Goal: Task Accomplishment & Management: Use online tool/utility

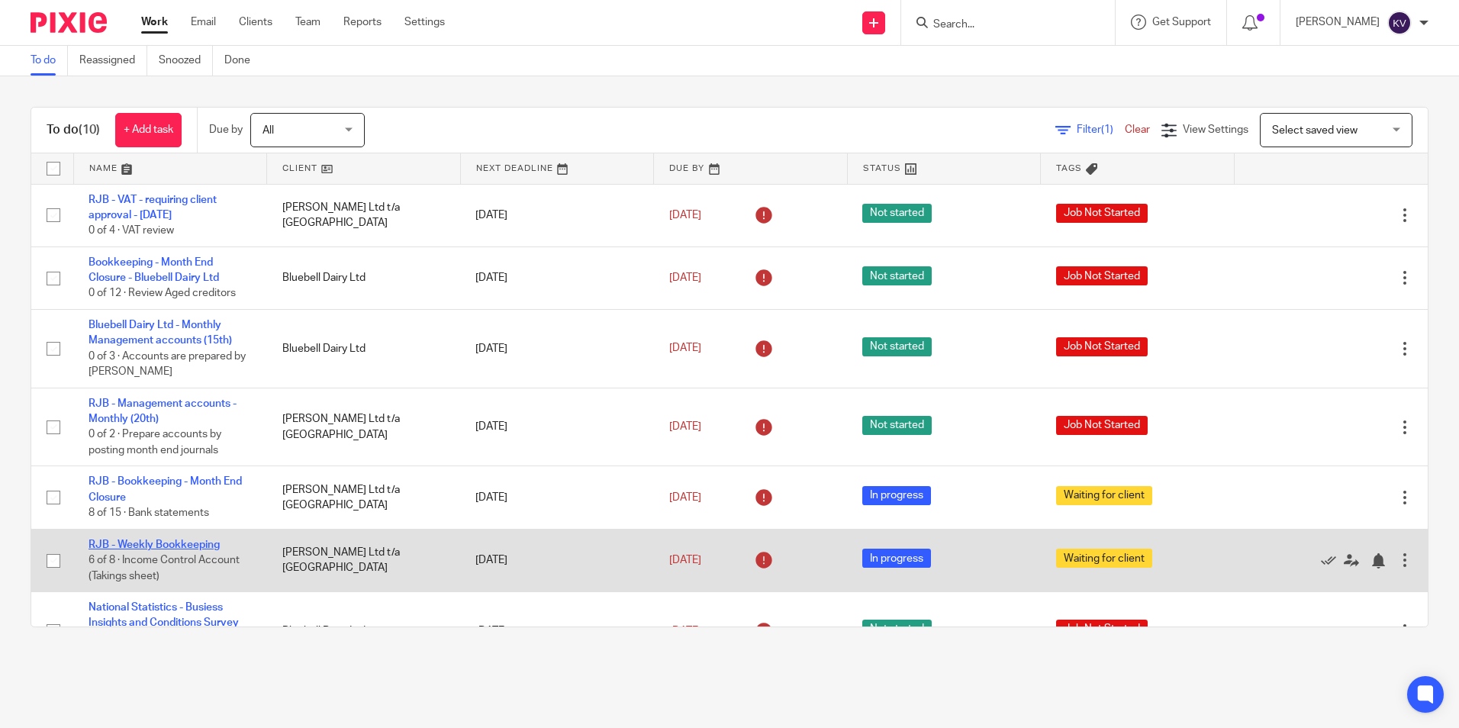
click at [163, 542] on link "RJB - Weekly Bookkeeping" at bounding box center [154, 545] width 131 height 11
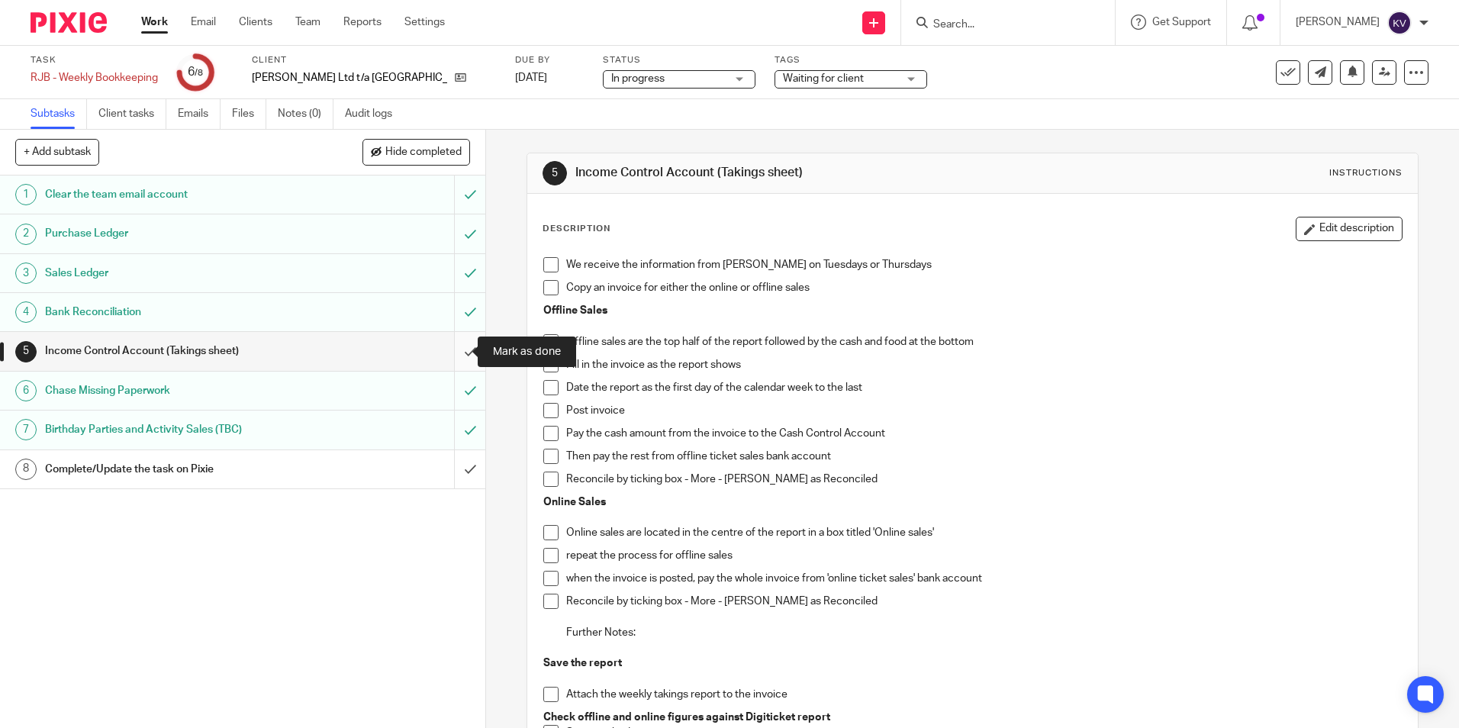
click at [450, 347] on input "submit" at bounding box center [242, 351] width 485 height 38
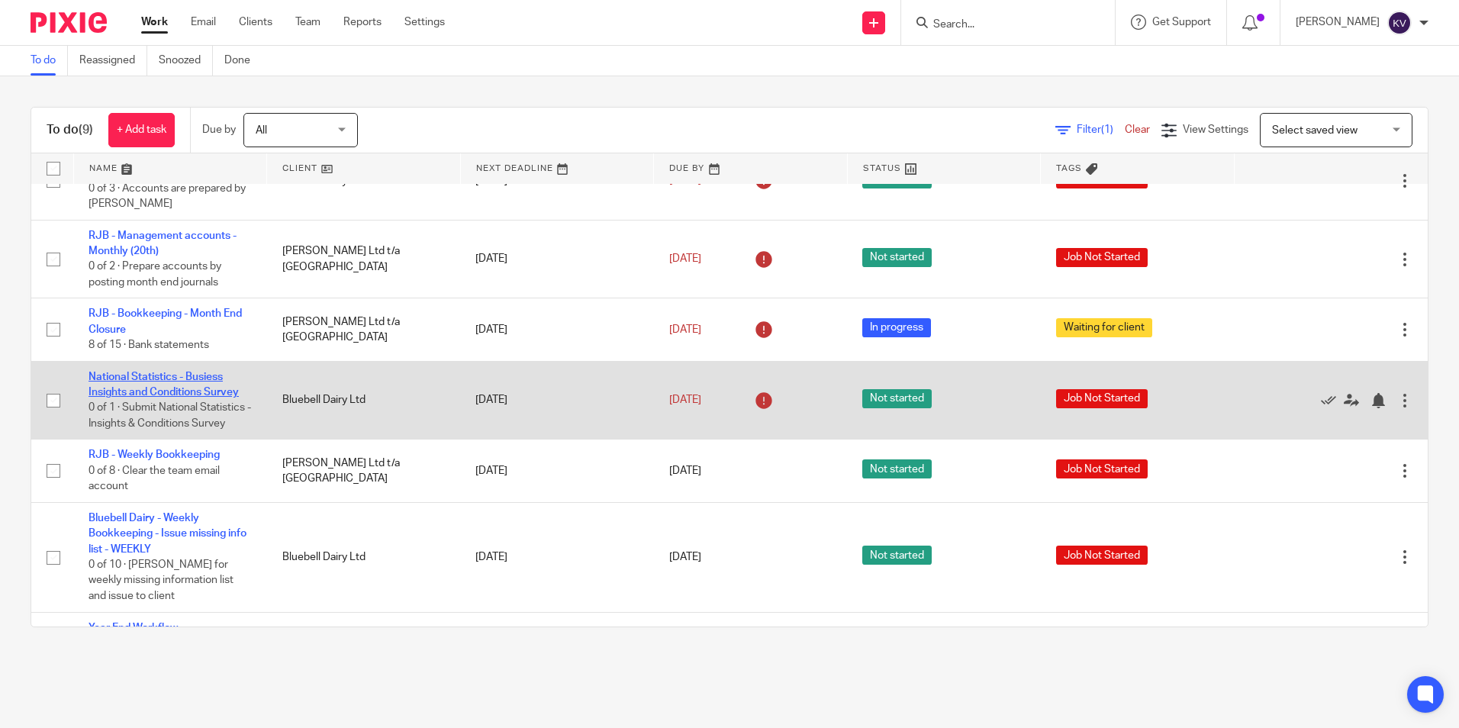
scroll to position [216, 0]
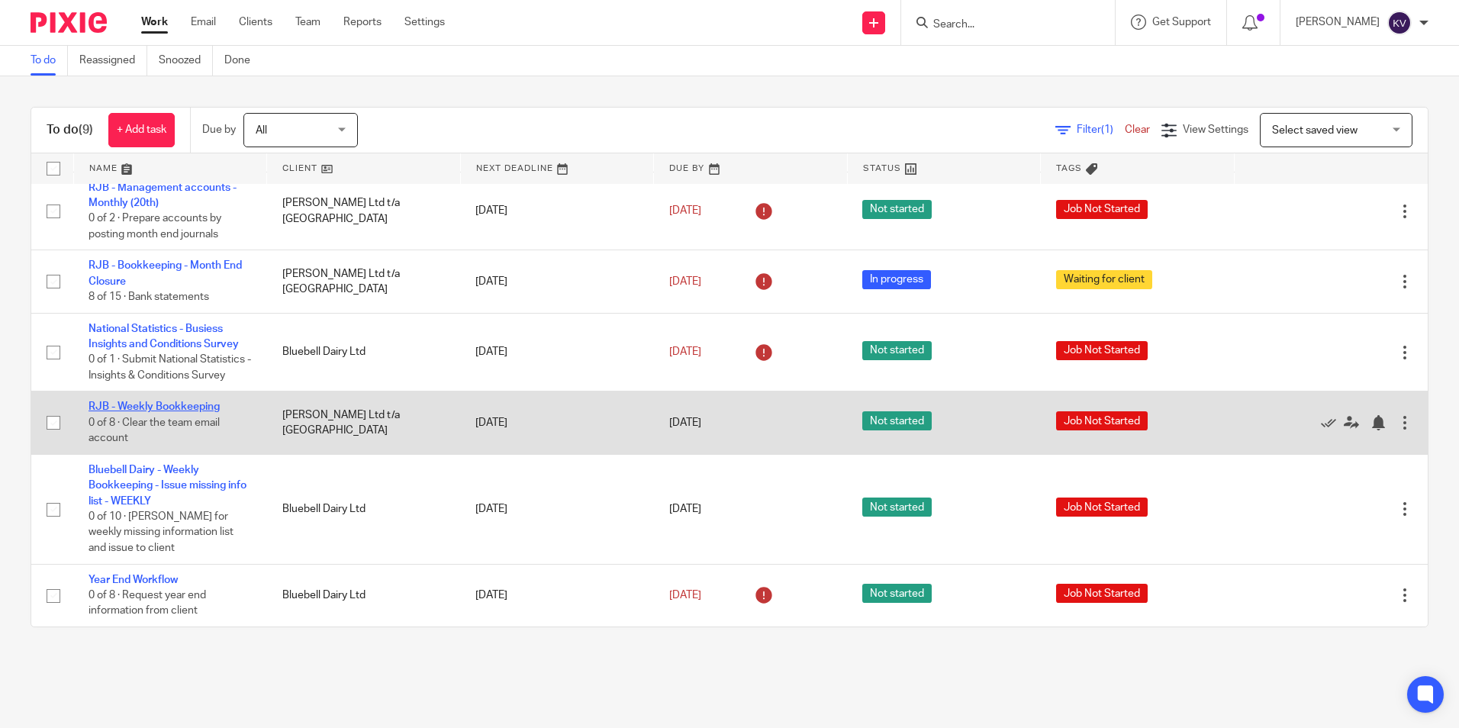
click at [157, 405] on link "RJB - Weekly Bookkeeping" at bounding box center [154, 406] width 131 height 11
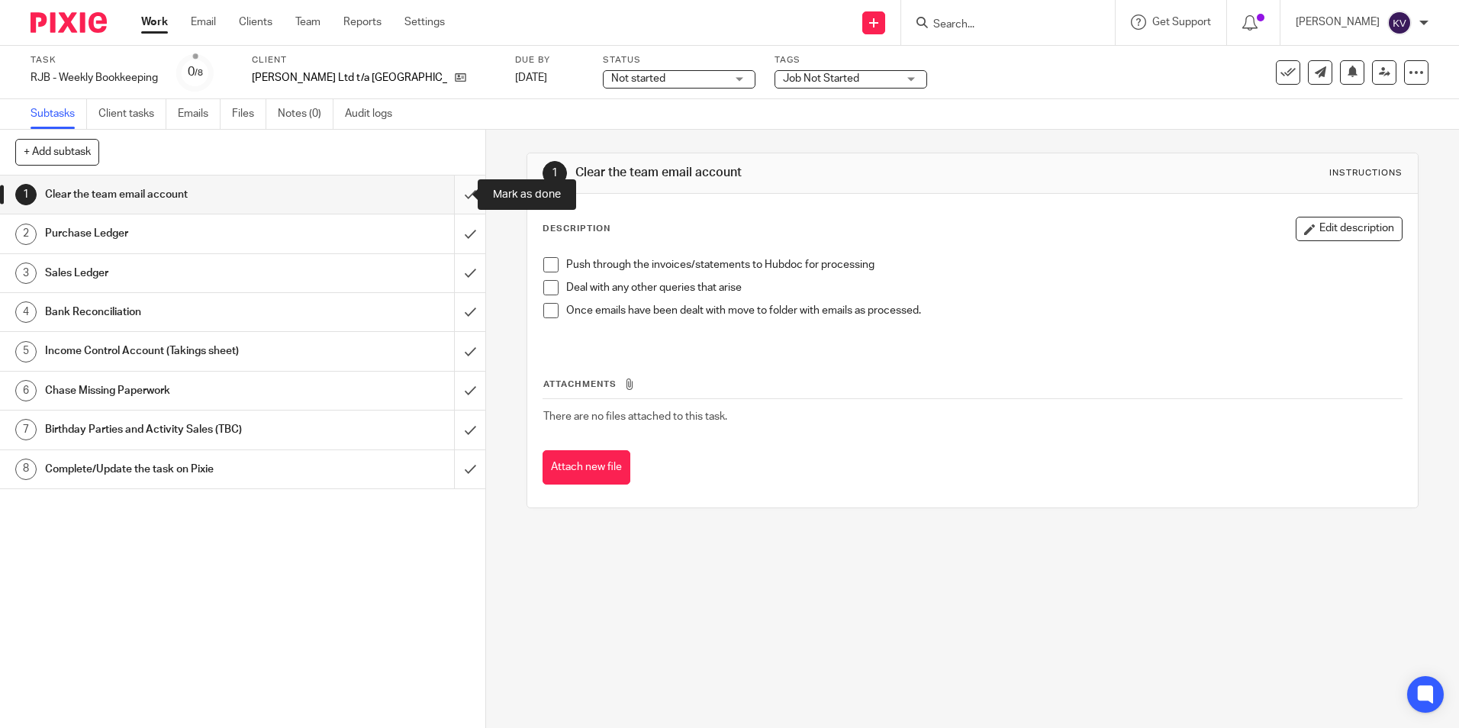
click at [459, 197] on input "submit" at bounding box center [242, 195] width 485 height 38
click at [456, 234] on input "submit" at bounding box center [242, 233] width 485 height 38
click at [453, 270] on input "submit" at bounding box center [242, 273] width 485 height 38
click at [448, 307] on input "submit" at bounding box center [242, 312] width 485 height 38
click at [459, 350] on input "submit" at bounding box center [242, 351] width 485 height 38
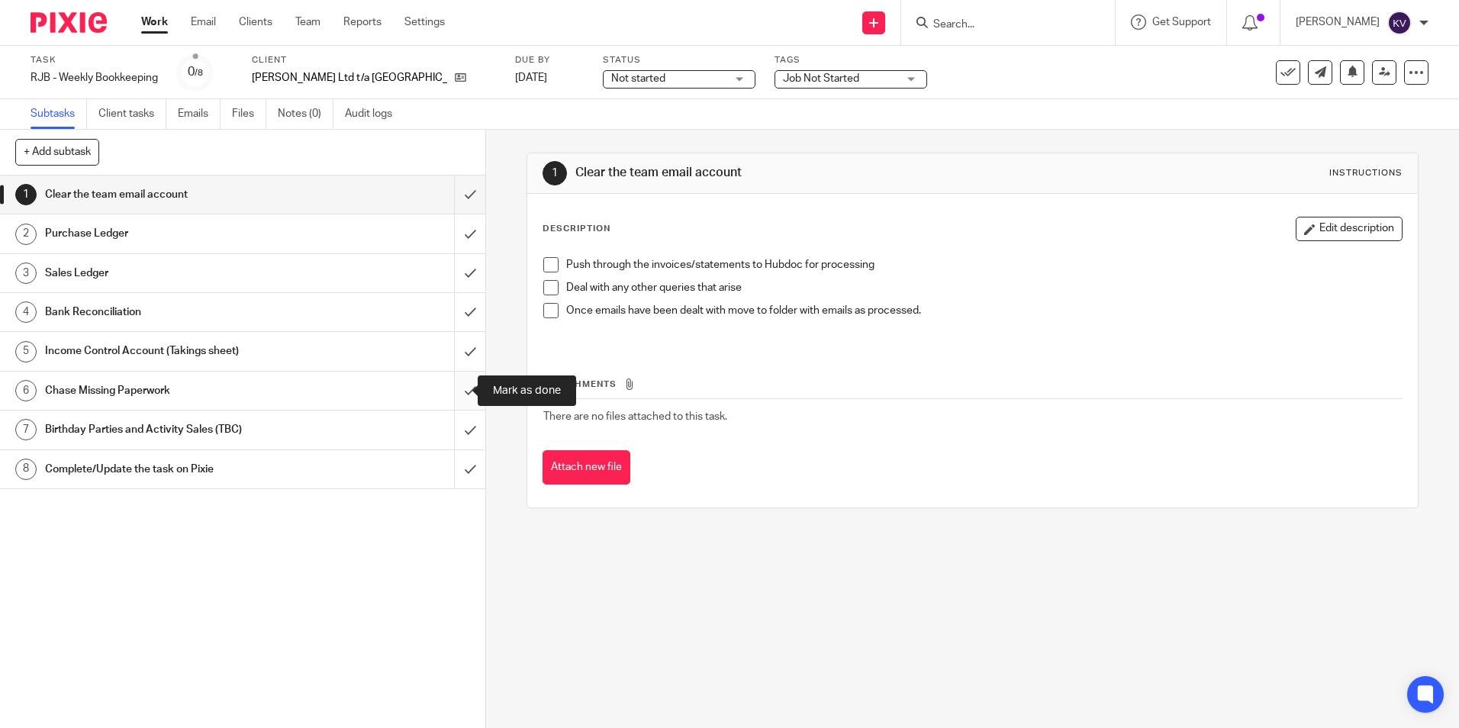
click at [455, 383] on input "submit" at bounding box center [242, 391] width 485 height 38
click at [453, 428] on input "submit" at bounding box center [242, 430] width 485 height 38
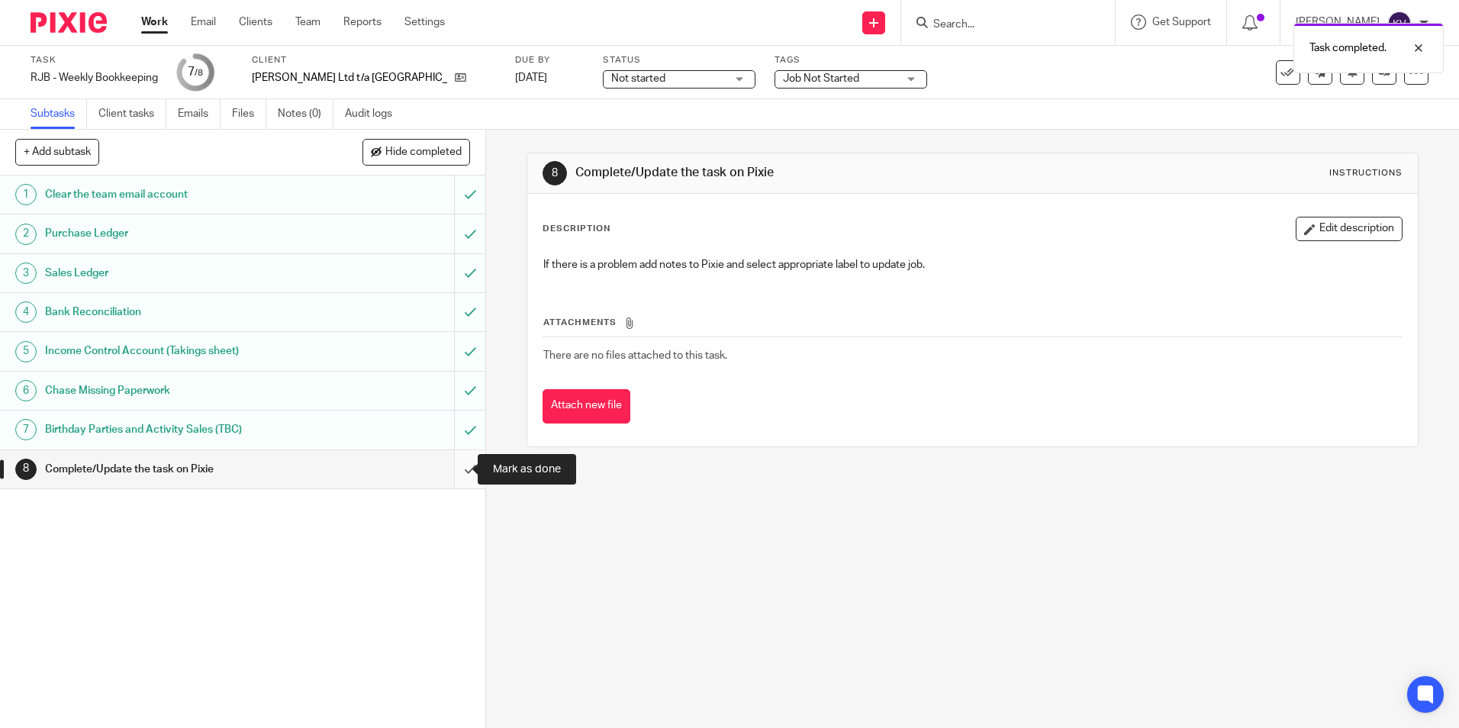
click at [456, 471] on input "submit" at bounding box center [242, 469] width 485 height 38
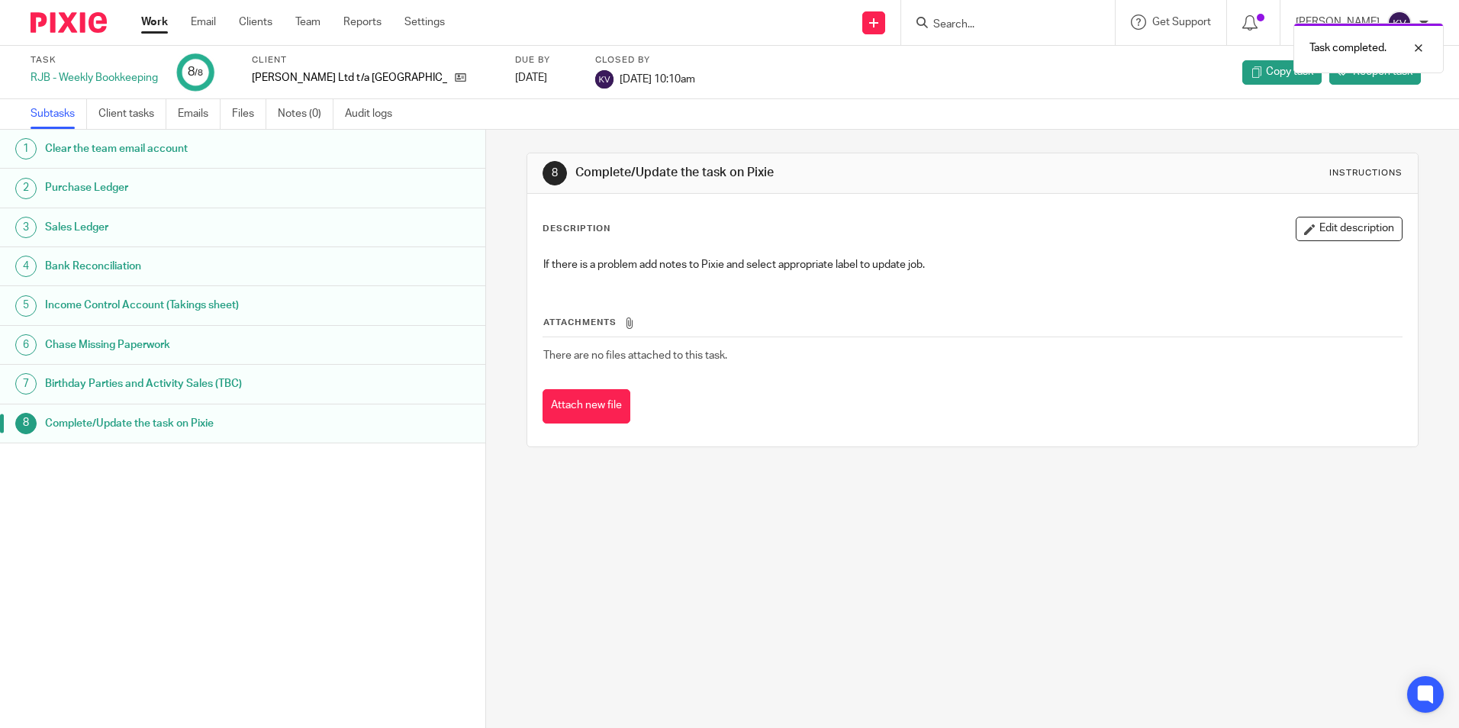
click at [154, 21] on link "Work" at bounding box center [154, 22] width 27 height 15
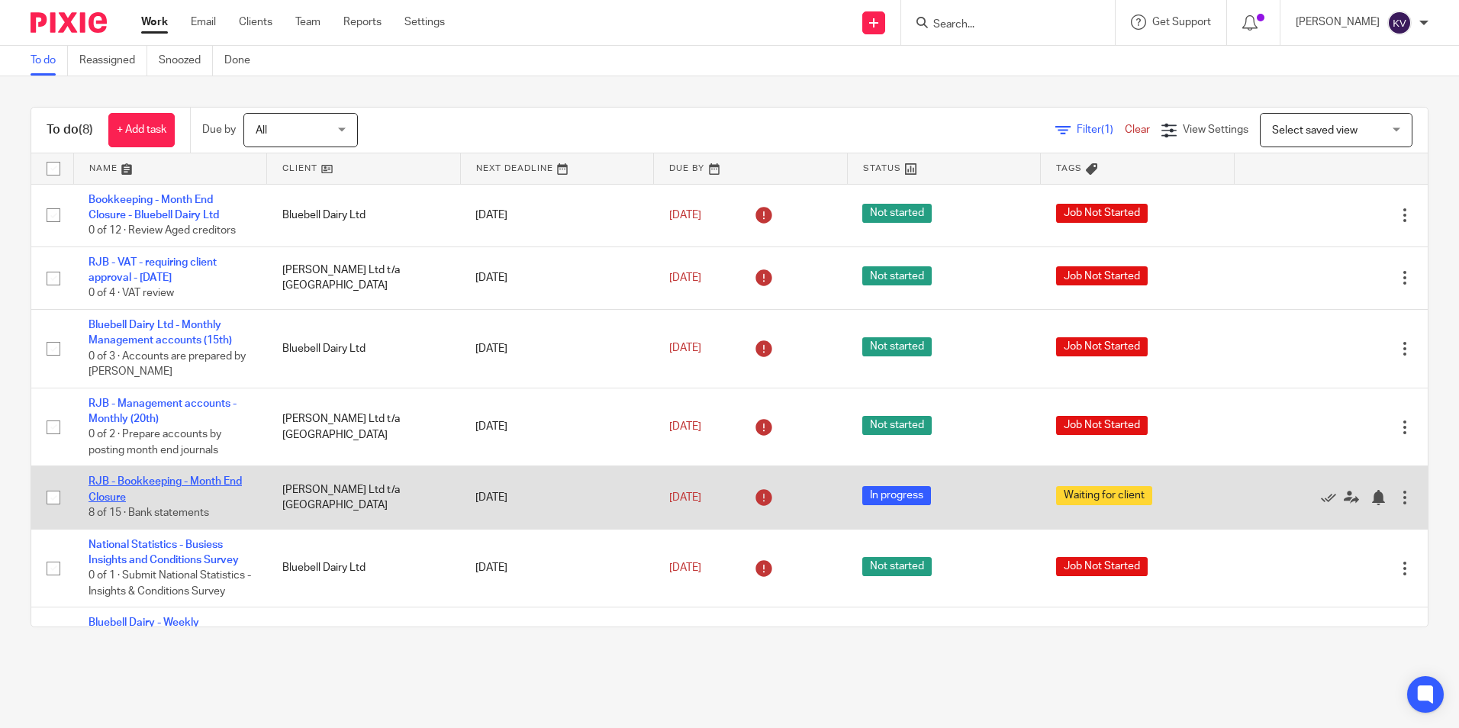
click at [128, 482] on link "RJB - Bookkeeping - Month End Closure" at bounding box center [165, 489] width 153 height 26
